Goal: Task Accomplishment & Management: Manage account settings

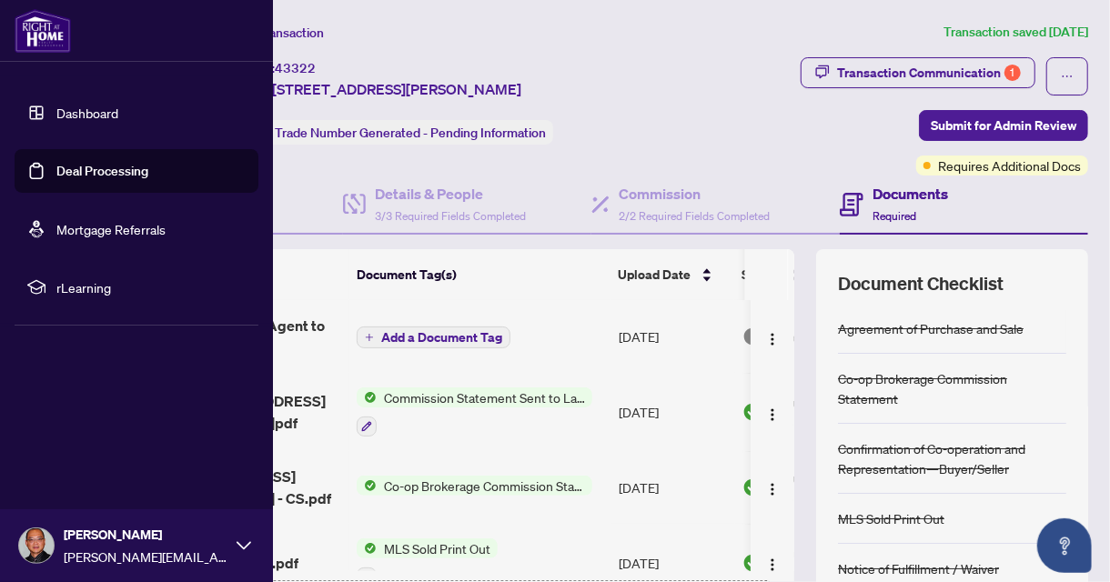
click at [73, 165] on link "Deal Processing" at bounding box center [102, 171] width 92 height 16
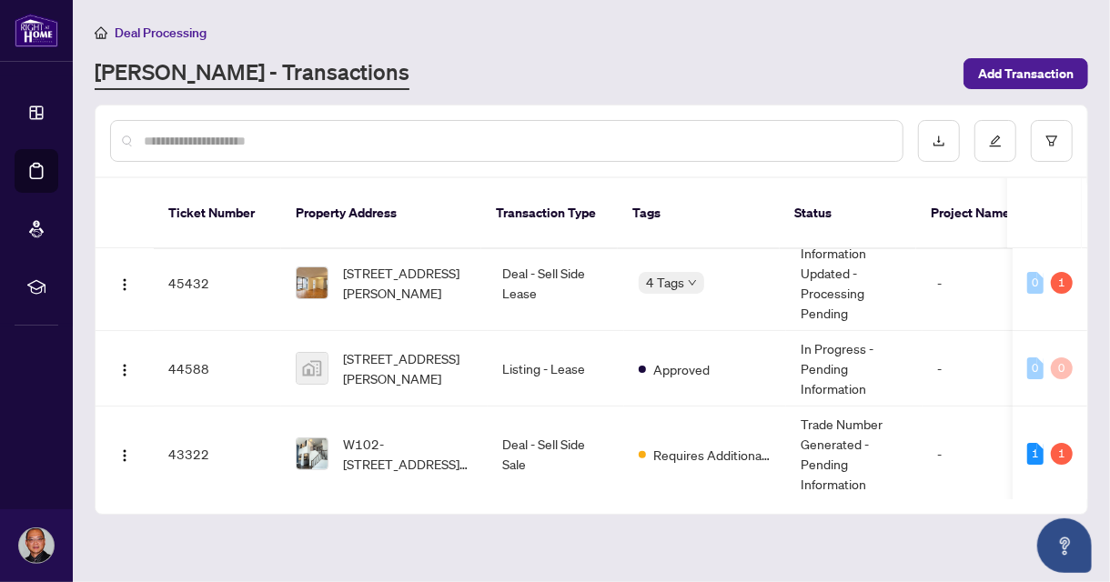
scroll to position [110, 0]
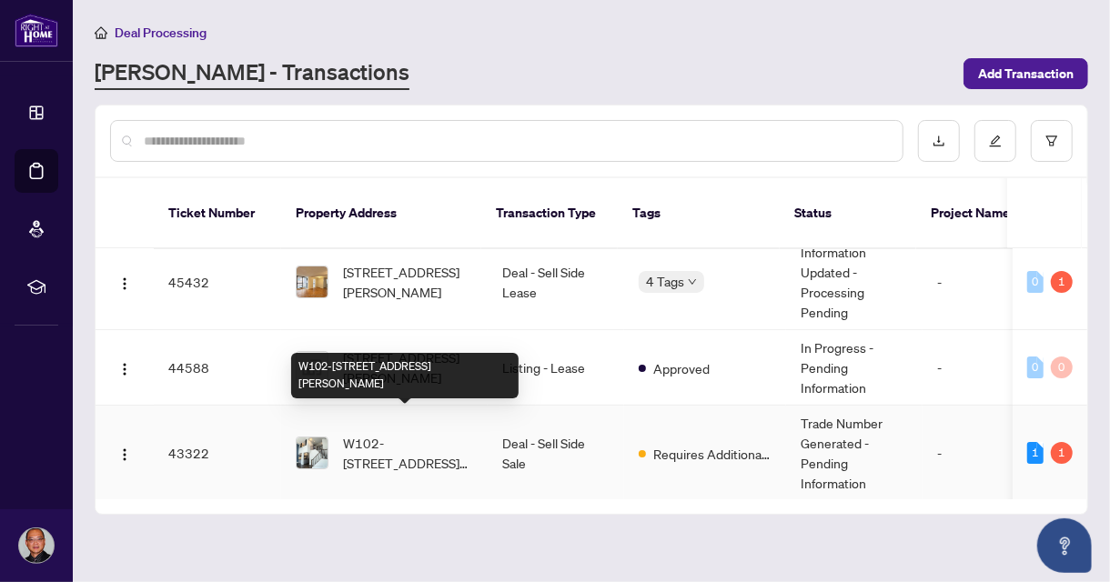
click at [399, 433] on span "W102-[STREET_ADDRESS][PERSON_NAME]" at bounding box center [408, 453] width 130 height 40
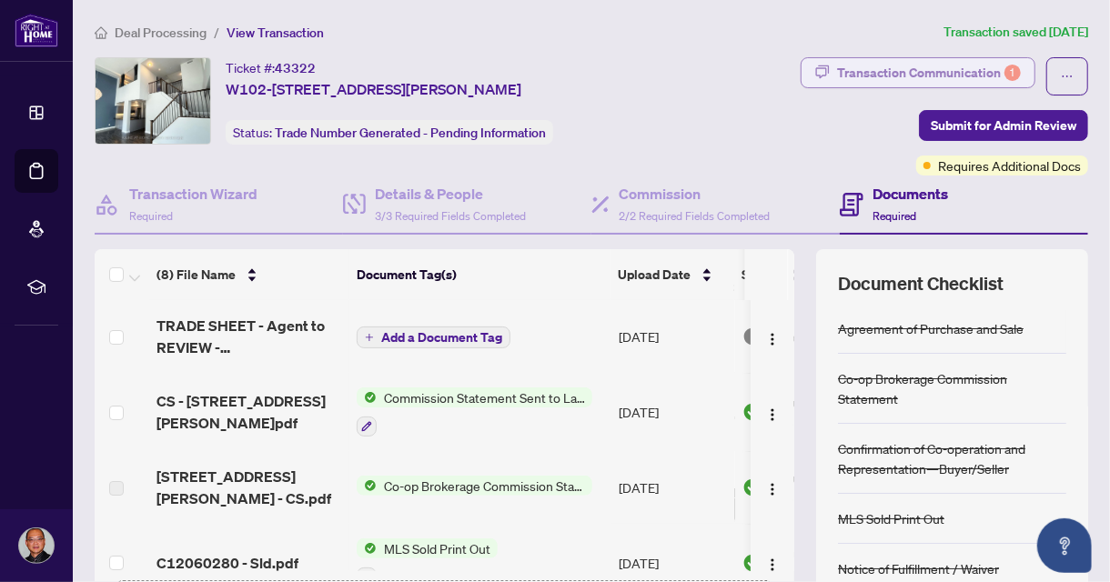
click at [904, 76] on div "Transaction Communication 1" at bounding box center [929, 72] width 184 height 29
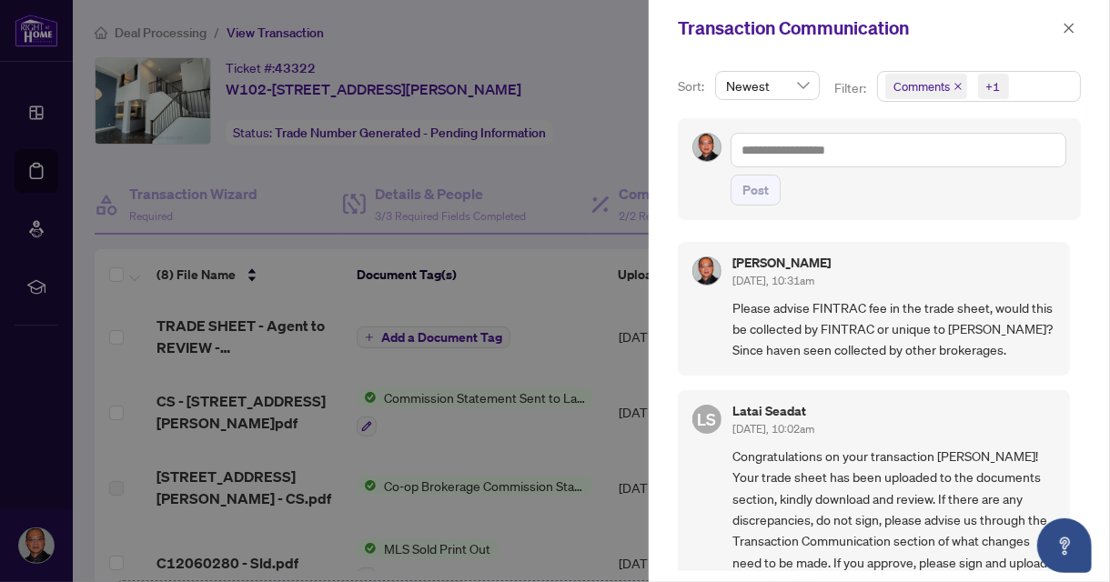
click at [531, 165] on div at bounding box center [555, 291] width 1110 height 582
click at [1070, 34] on icon "close" at bounding box center [1069, 28] width 13 height 13
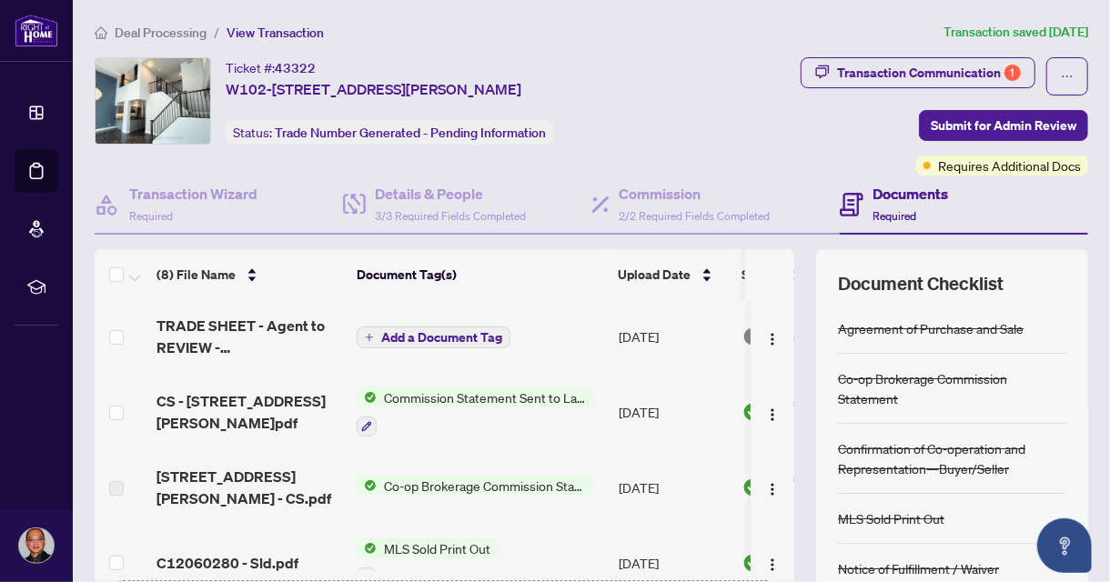
scroll to position [344, 0]
